Goal: Navigation & Orientation: Find specific page/section

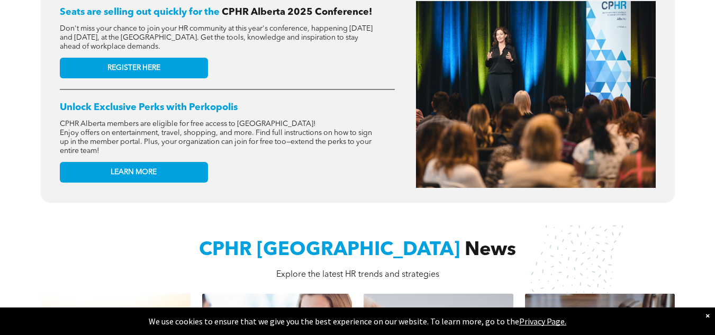
scroll to position [1969, 0]
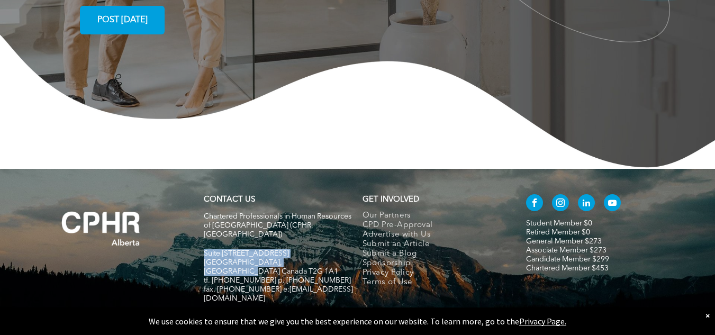
copy div "Suite 320, 105 - 12 Ave SE Calgary, Alberta Canada T2G 1A1"
drag, startPoint x: 203, startPoint y: 202, endPoint x: 320, endPoint y: 214, distance: 117.0
click at [320, 214] on div "Chartered Professionals in Human Resources of Alberta (CPHR Alberta) Suite 320,…" at bounding box center [278, 262] width 149 height 103
